Goal: Task Accomplishment & Management: Manage account settings

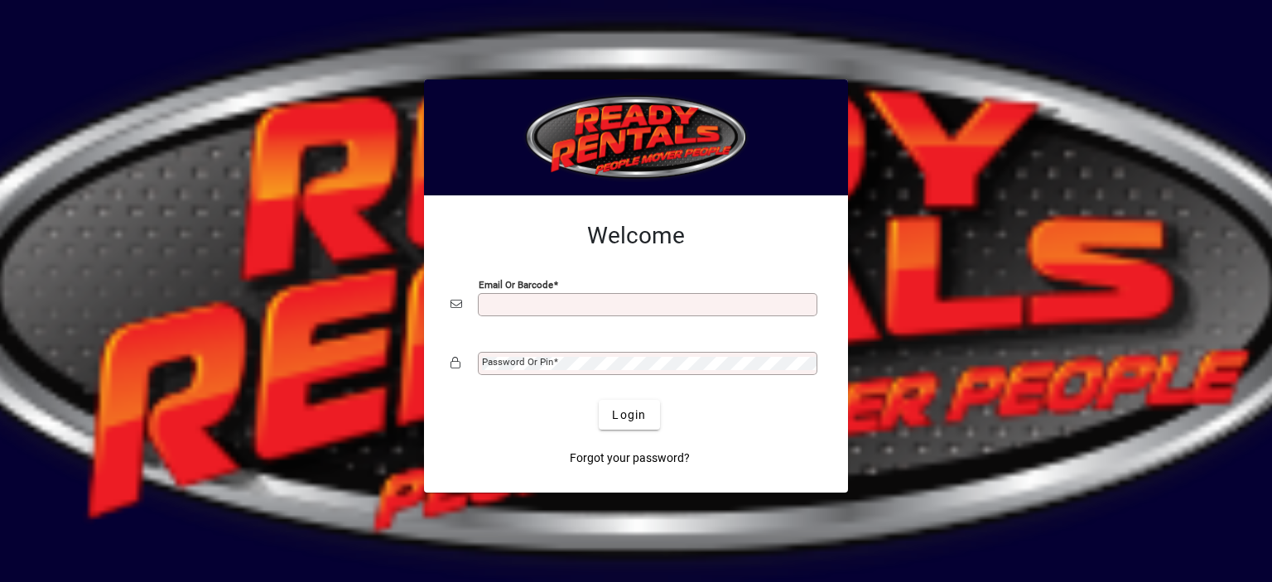
click at [510, 303] on input "Email or Barcode" at bounding box center [649, 304] width 335 height 13
type input "**********"
click at [503, 364] on mat-label "Password or Pin" at bounding box center [517, 362] width 71 height 12
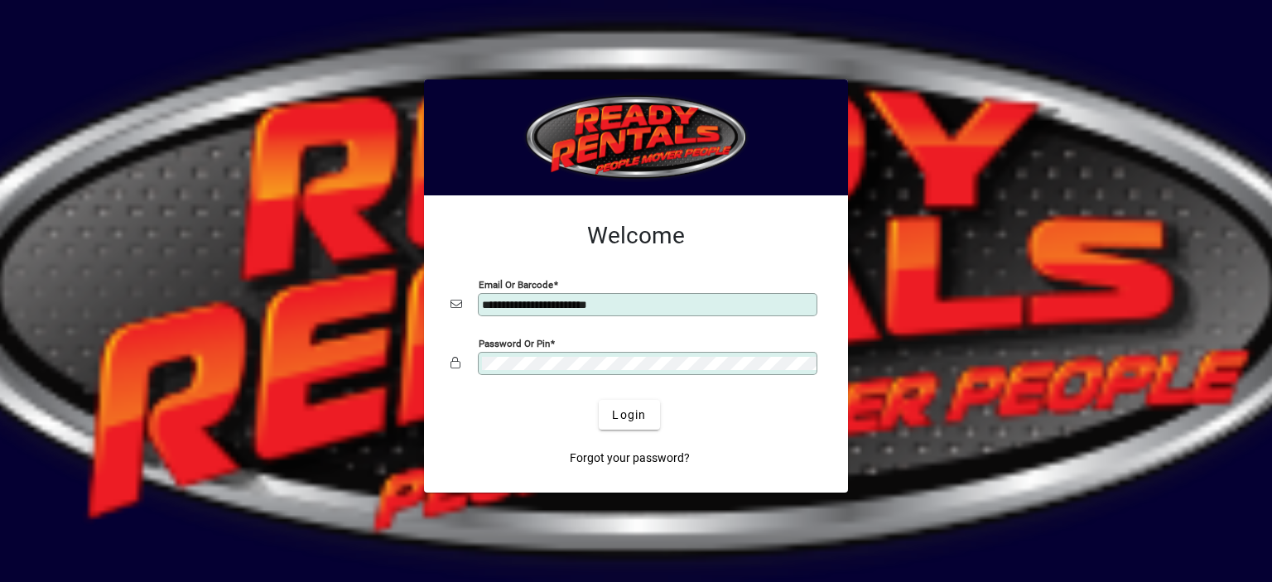
click at [599, 400] on button "Login" at bounding box center [629, 415] width 60 height 30
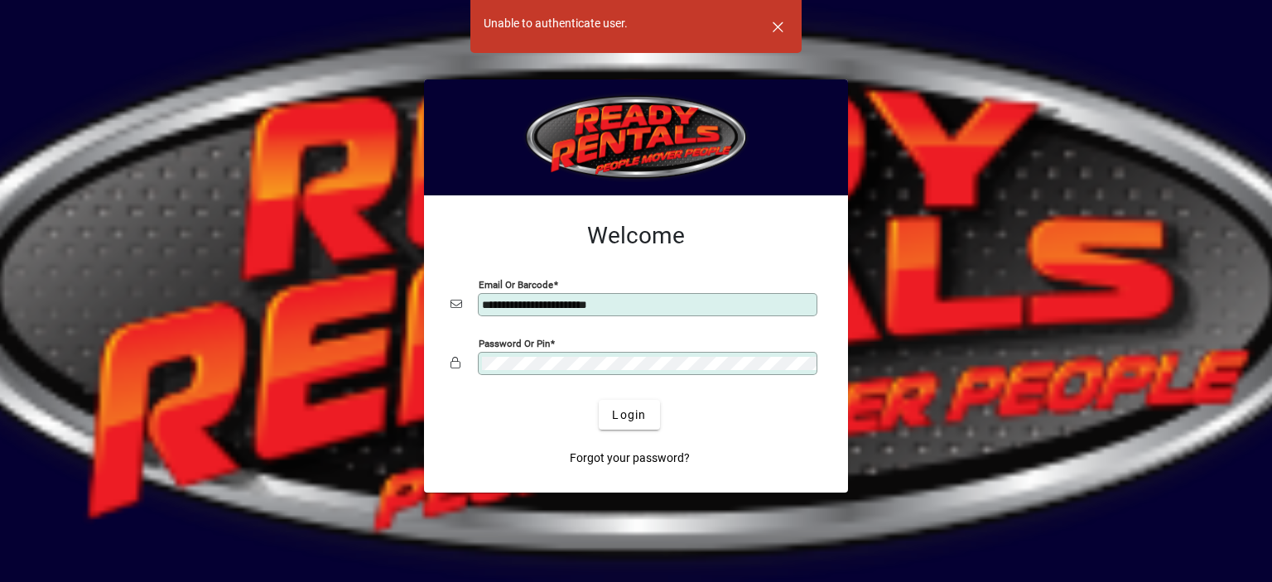
click at [599, 400] on button "Login" at bounding box center [629, 415] width 60 height 30
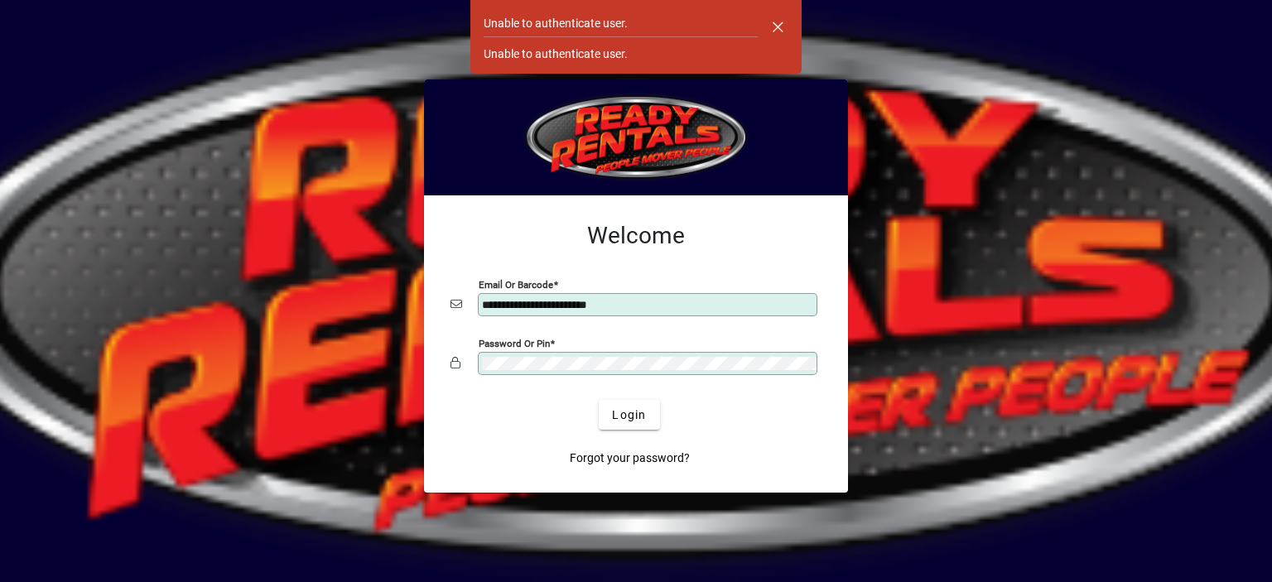
click at [599, 400] on button "Login" at bounding box center [629, 415] width 60 height 30
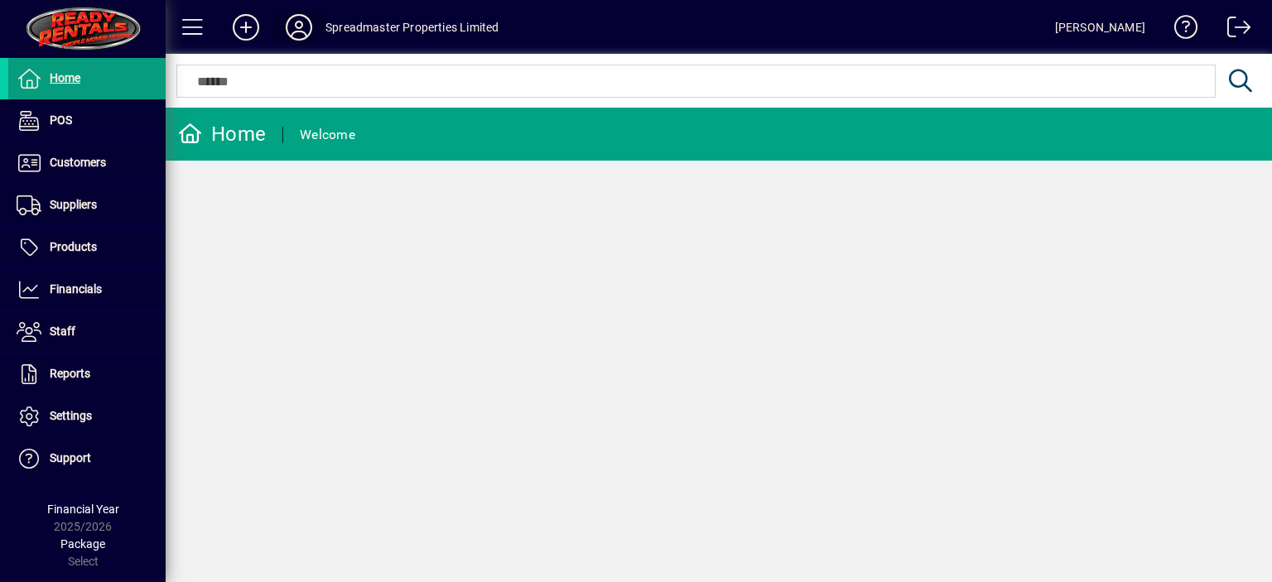
click at [305, 30] on icon at bounding box center [298, 27] width 33 height 26
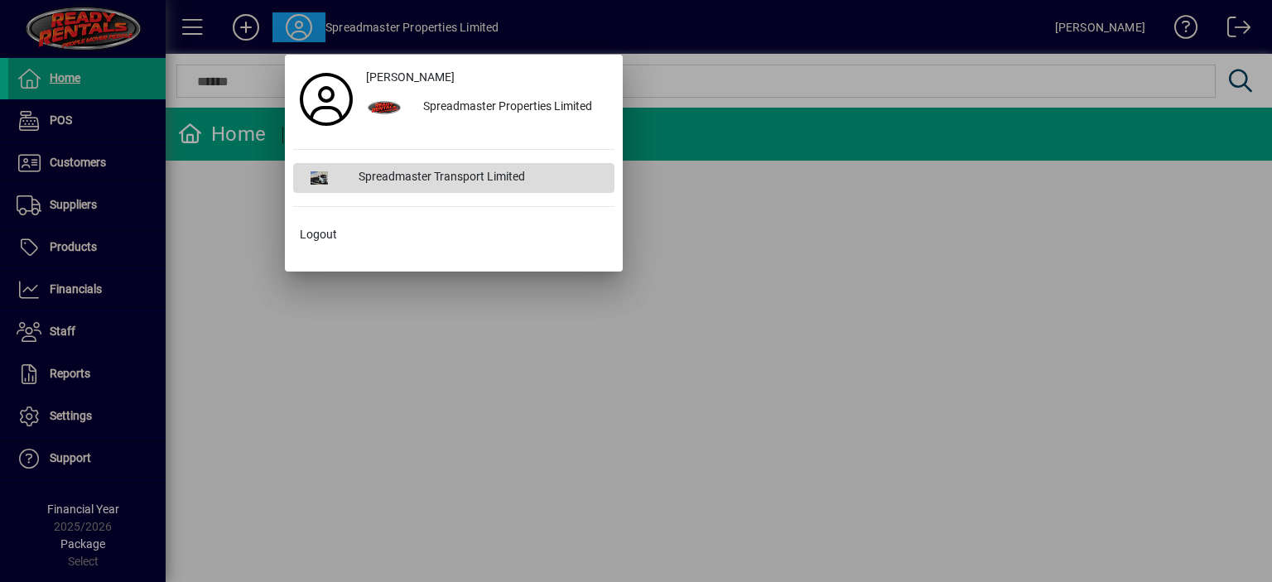
click at [411, 175] on div "Spreadmaster Transport Limited" at bounding box center [479, 178] width 269 height 30
